Goal: Information Seeking & Learning: Learn about a topic

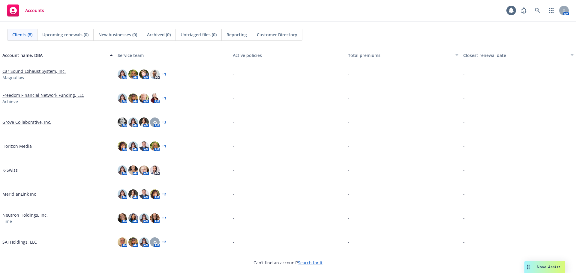
click at [544, 261] on div "Nova Assist" at bounding box center [544, 267] width 41 height 12
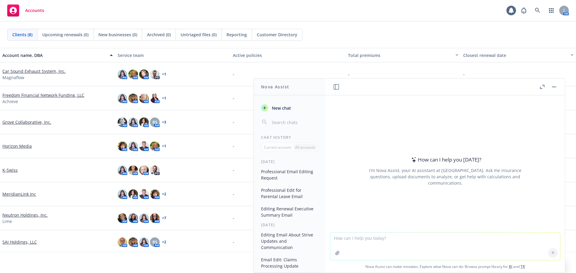
click at [344, 239] on textarea at bounding box center [445, 247] width 230 height 28
click at [551, 252] on icon at bounding box center [552, 252] width 2 height 1
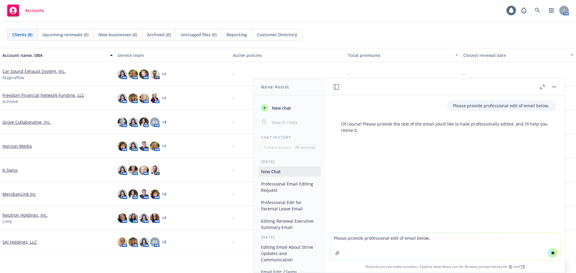
paste textarea "I’ve revised slide #12, with our recommendations of the total medical, Rx and f…"
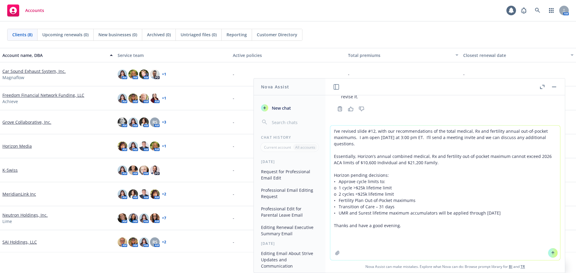
scroll to position [36, 0]
type textarea "I’ve revised slide #12, with our recommendations of the total medical, Rx and f…"
click at [553, 252] on button at bounding box center [553, 253] width 10 height 10
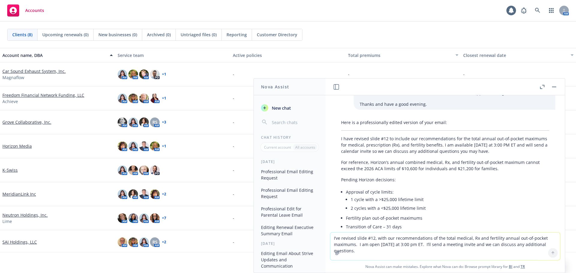
scroll to position [110, 0]
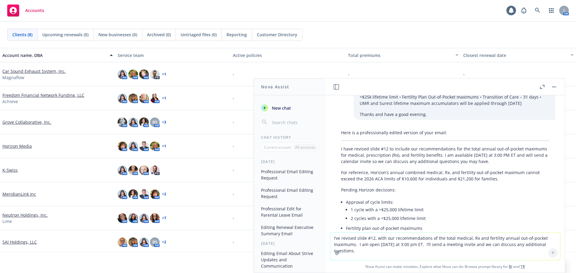
click at [340, 147] on div "Here is a professionally edited version of your email: I have revised slide #12…" at bounding box center [445, 198] width 220 height 142
click at [342, 149] on p "I have revised slide #12 to include our recommendations for the total annual ou…" at bounding box center [445, 155] width 208 height 19
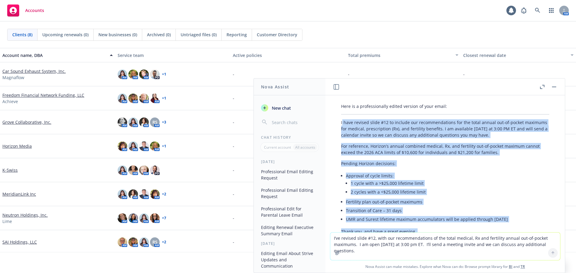
scroll to position [171, 0]
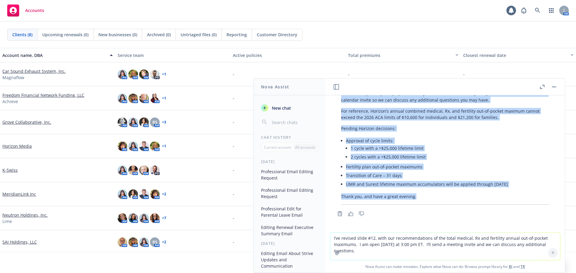
drag, startPoint x: 341, startPoint y: 149, endPoint x: 414, endPoint y: 200, distance: 88.8
click at [414, 200] on div "Here is a professionally edited version of your email: I have revised slide #12…" at bounding box center [445, 137] width 220 height 142
copy div "have revised slide #12 to include our recommendations for the total annual out-…"
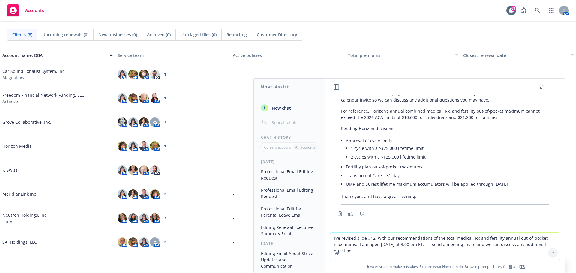
click at [367, 243] on textarea "I’ve revised slide #12, with our recommendations of the total medical, Rx and f…" at bounding box center [445, 247] width 230 height 28
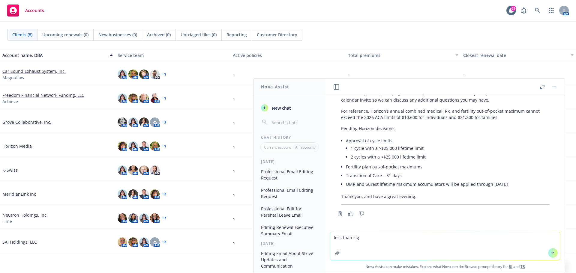
type textarea "less than sign"
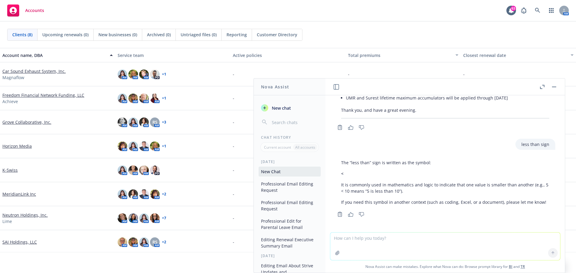
scroll to position [258, 0]
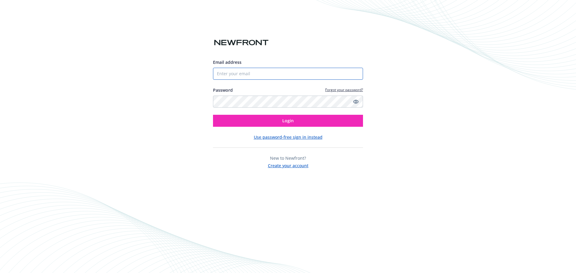
click at [221, 73] on input "Email address" at bounding box center [288, 74] width 150 height 12
type input "gaby.wright@newfront.com"
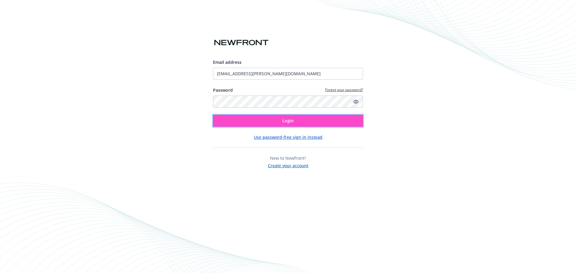
click at [283, 118] on span "Login" at bounding box center [287, 121] width 11 height 6
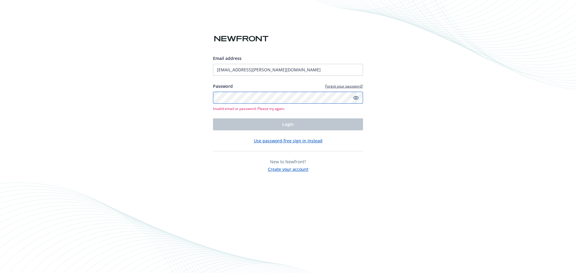
click at [210, 95] on div "Email address gaby.wright@newfront.com Password Forgot your password? Invalid e…" at bounding box center [288, 136] width 576 height 273
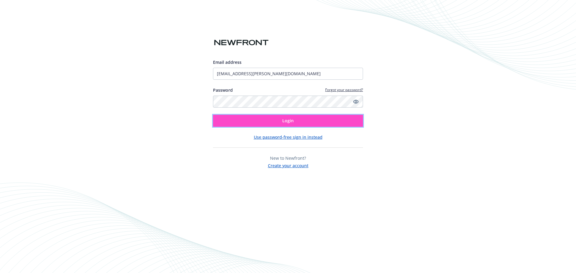
click at [281, 122] on button "Login" at bounding box center [288, 121] width 150 height 12
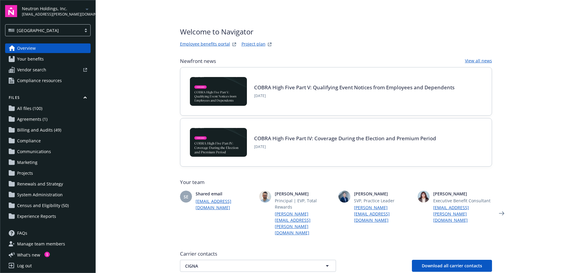
click at [196, 42] on link "Employee benefits portal" at bounding box center [205, 44] width 50 height 7
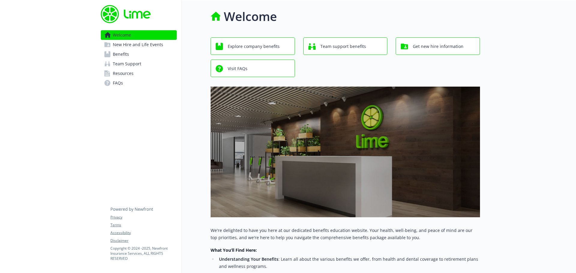
click at [120, 55] on span "Benefits" at bounding box center [121, 54] width 16 height 10
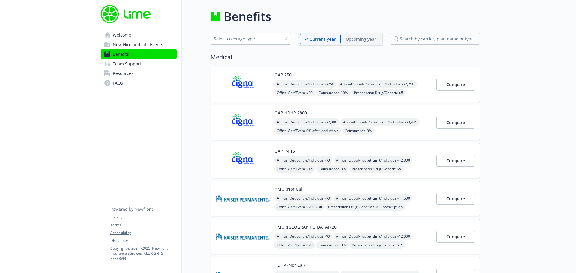
click at [245, 86] on img at bounding box center [243, 84] width 54 height 25
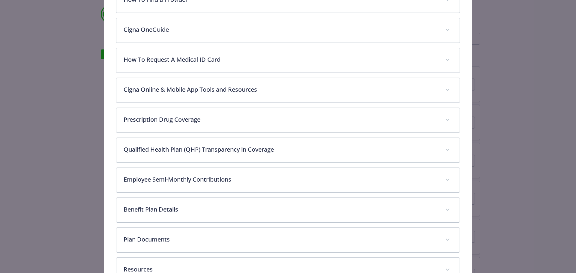
scroll to position [298, 0]
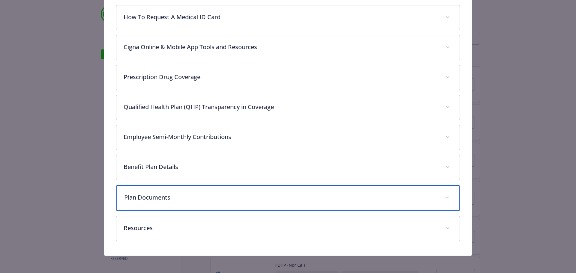
click at [144, 199] on p "Plan Documents" at bounding box center [280, 197] width 313 height 9
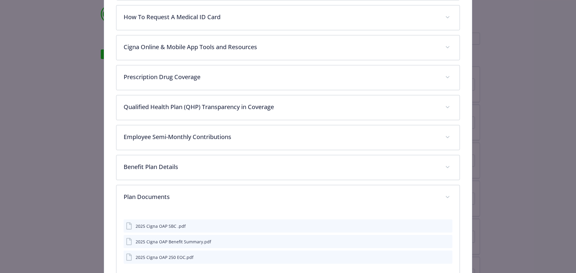
click at [444, 224] on icon "preview file" at bounding box center [446, 226] width 5 height 4
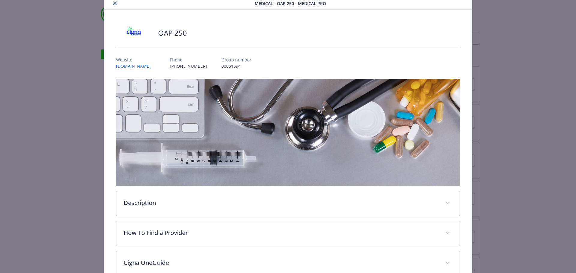
scroll to position [0, 0]
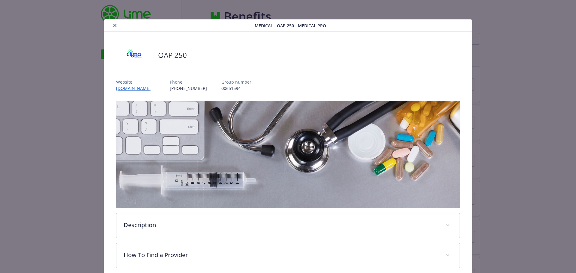
click at [113, 24] on icon "close" at bounding box center [115, 26] width 4 height 4
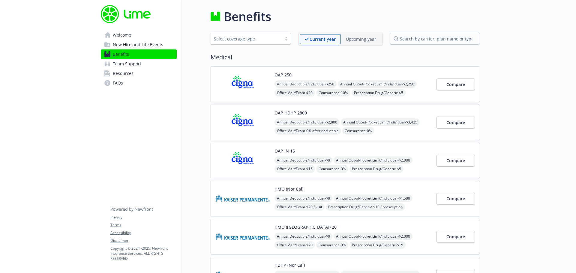
click at [249, 118] on img at bounding box center [243, 122] width 54 height 25
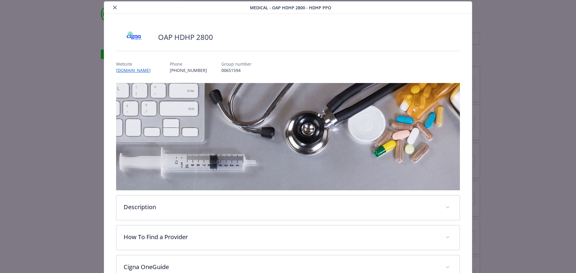
scroll to position [298, 0]
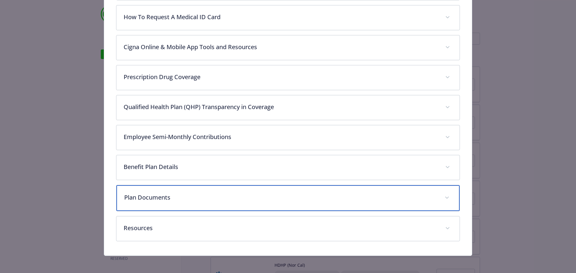
click at [445, 197] on icon "details for plan Medical - OAP HDHP 2800 - HDHP PPO" at bounding box center [447, 198] width 4 height 2
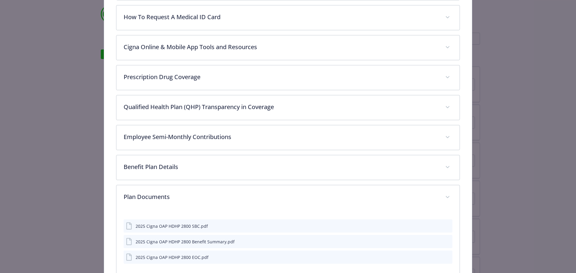
click at [443, 228] on button "details for plan Medical - OAP HDHP 2800 - HDHP PPO" at bounding box center [446, 226] width 7 height 6
click at [444, 224] on icon "preview file" at bounding box center [446, 226] width 5 height 4
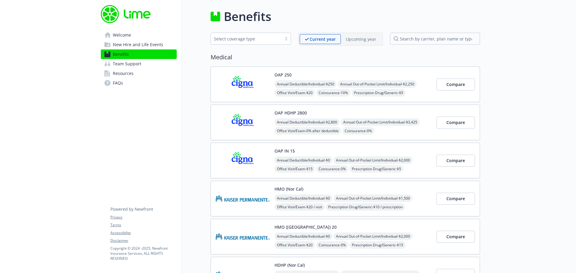
click at [289, 152] on button "OAP IN 15" at bounding box center [284, 151] width 20 height 6
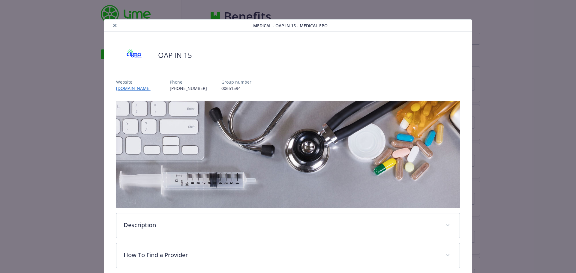
scroll to position [18, 0]
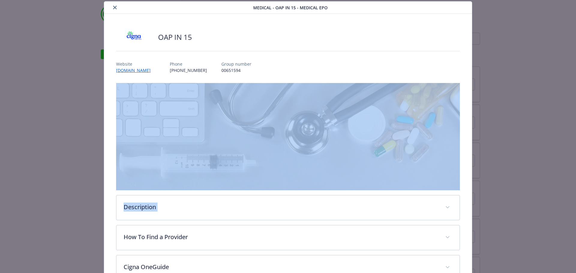
drag, startPoint x: 570, startPoint y: 102, endPoint x: 575, endPoint y: 188, distance: 85.9
click at [575, 192] on div "Medical - OAP IN 15 - Medical EPO OAP IN 15 Website www.myCigna.com Phone (866)…" at bounding box center [288, 136] width 576 height 273
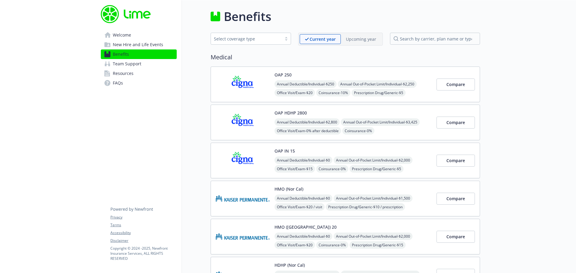
click at [260, 160] on img at bounding box center [243, 160] width 54 height 25
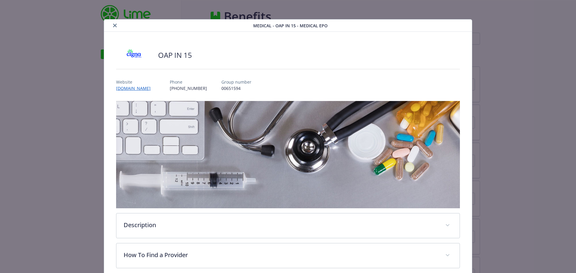
scroll to position [18, 0]
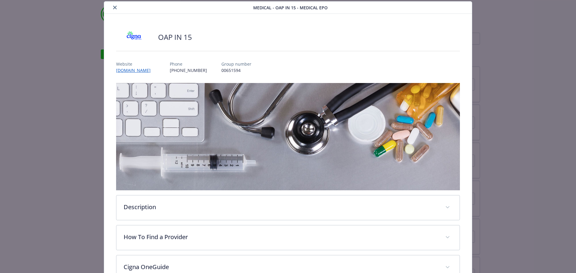
drag, startPoint x: 571, startPoint y: 80, endPoint x: 575, endPoint y: 131, distance: 51.2
click at [575, 131] on div "Medical - OAP IN 15 - Medical EPO OAP IN 15 Website www.myCigna.com Phone (866)…" at bounding box center [288, 136] width 576 height 273
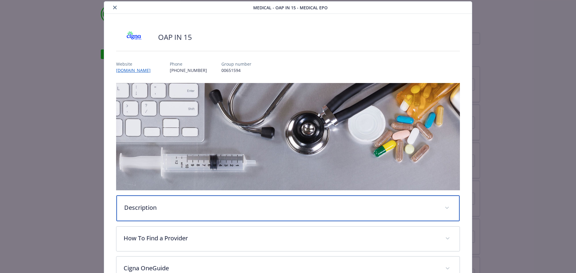
click at [230, 203] on p "Description" at bounding box center [280, 207] width 313 height 9
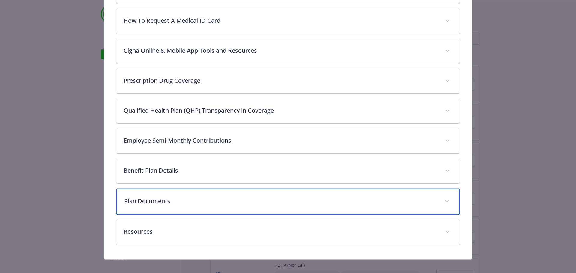
scroll to position [344, 0]
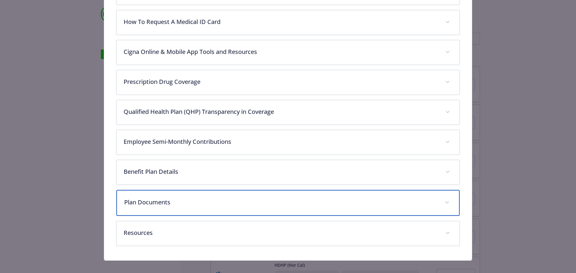
click at [443, 200] on span "details for plan Medical - OAP IN 15 - Medical EPO" at bounding box center [447, 203] width 10 height 10
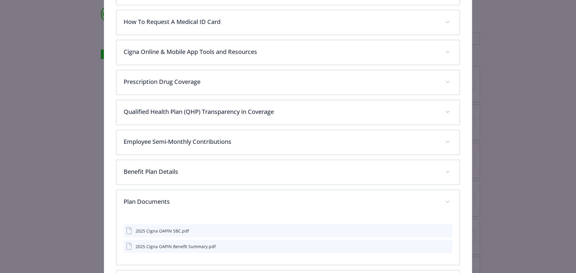
click at [444, 231] on icon "preview file" at bounding box center [446, 230] width 5 height 4
